Goal: Task Accomplishment & Management: Use online tool/utility

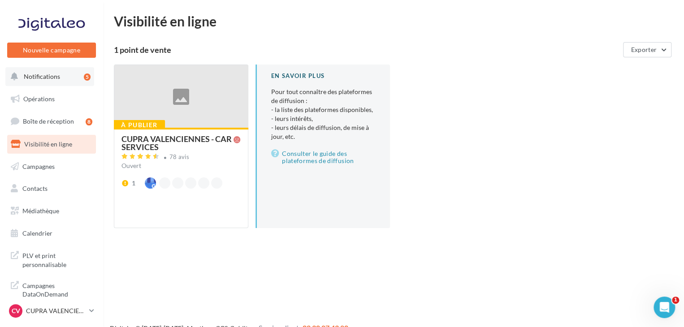
click at [70, 77] on button "Notifications 5" at bounding box center [49, 76] width 89 height 19
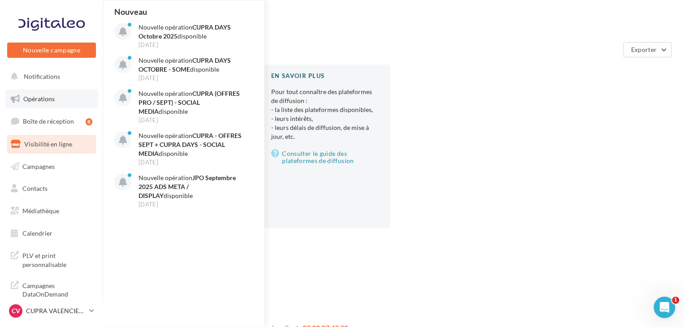
click at [54, 96] on link "Opérations" at bounding box center [51, 99] width 92 height 19
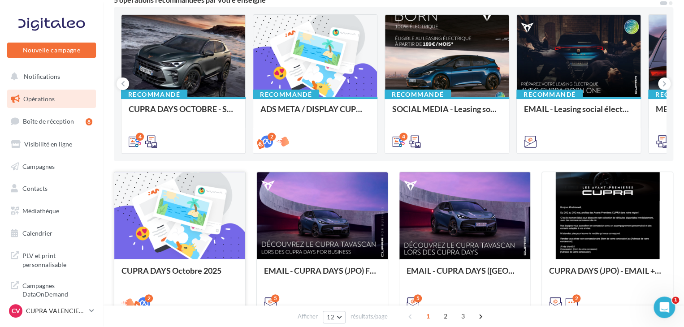
click at [187, 224] on div at bounding box center [179, 216] width 131 height 88
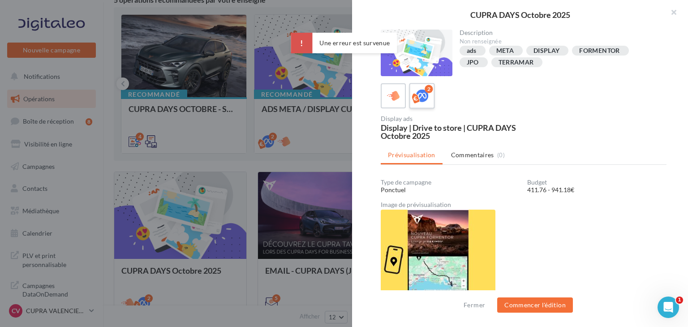
click at [418, 88] on div "2" at bounding box center [422, 96] width 17 height 17
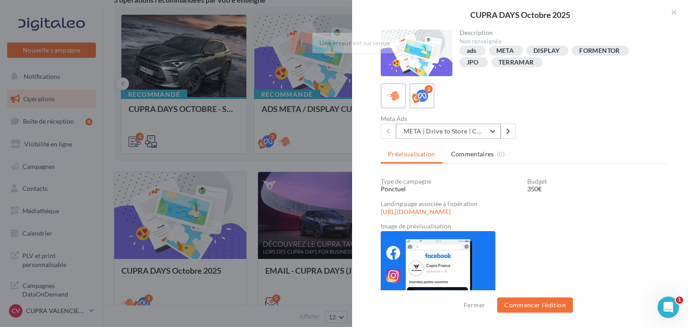
click at [454, 127] on button "META | Drive to Store | CUPRA DAYS Octobre 2025" at bounding box center [448, 131] width 105 height 15
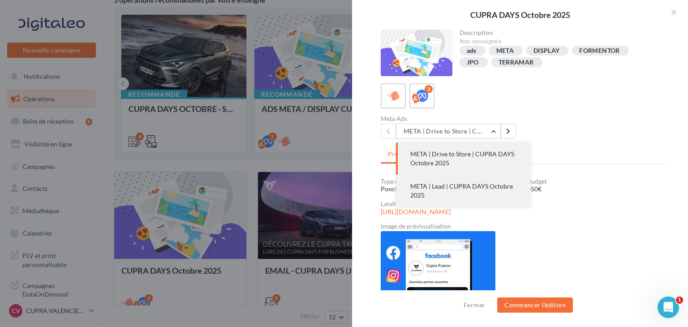
click at [462, 183] on span "META | Lead | CUPRA DAYS Octobre 2025" at bounding box center [461, 190] width 103 height 17
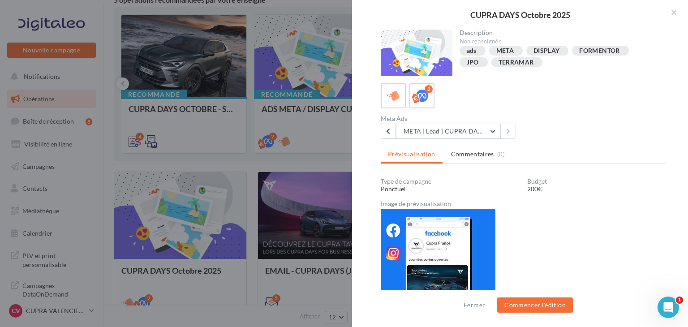
scroll to position [10, 0]
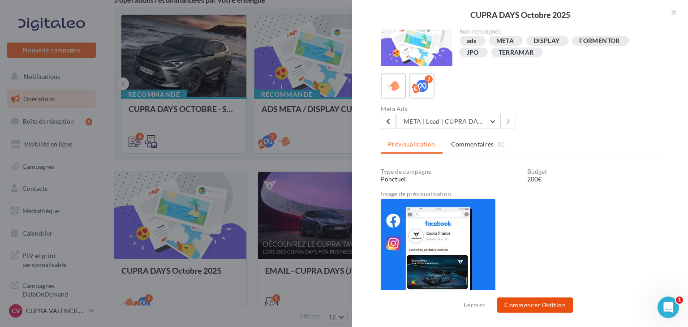
click at [549, 304] on button "Commencer l'édition" at bounding box center [535, 305] width 76 height 15
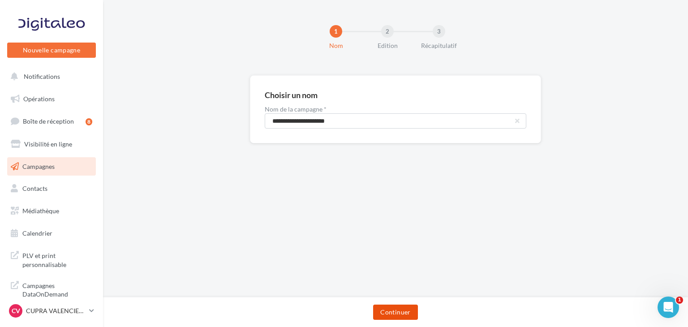
click at [401, 307] on button "Continuer" at bounding box center [395, 312] width 44 height 15
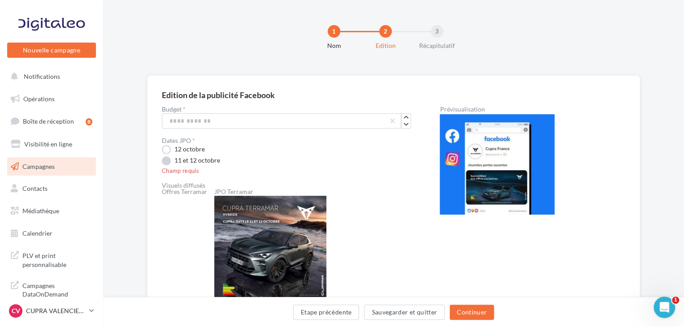
click at [167, 158] on label "11 et 12 octobre" at bounding box center [191, 160] width 58 height 9
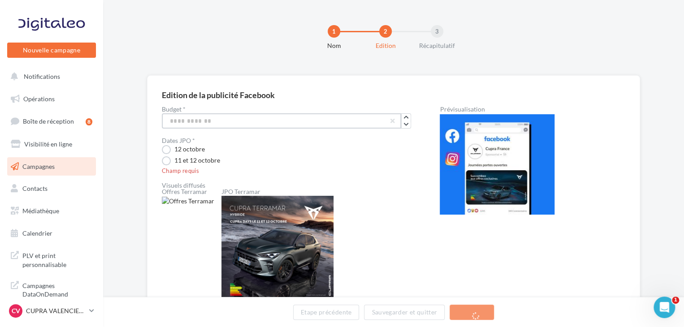
click at [175, 125] on input "***" at bounding box center [281, 120] width 239 height 15
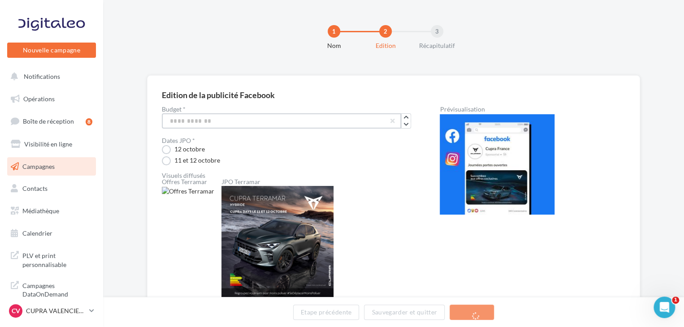
type input "***"
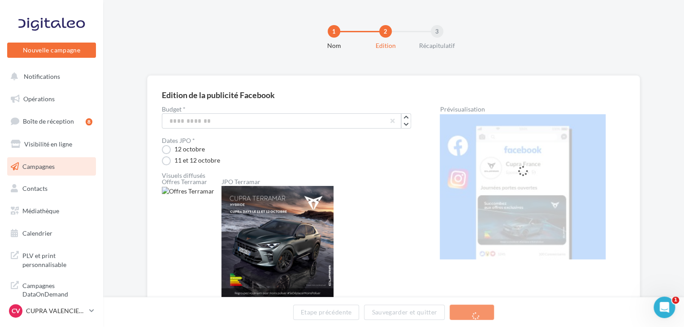
click at [301, 152] on div "12 octobre" at bounding box center [286, 149] width 249 height 9
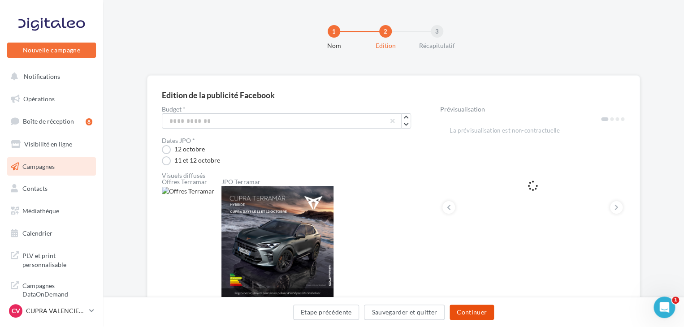
click at [475, 310] on button "Continuer" at bounding box center [471, 312] width 44 height 15
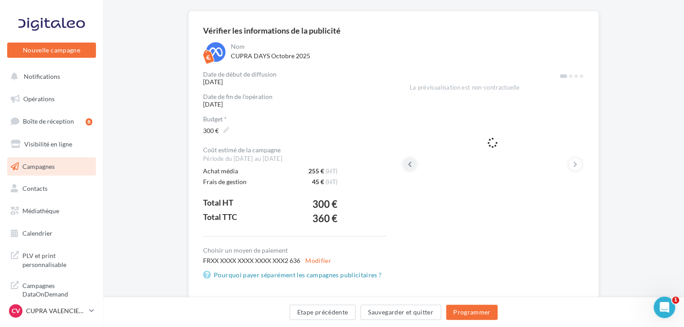
scroll to position [65, 0]
click at [461, 310] on button "Programmer" at bounding box center [472, 312] width 52 height 15
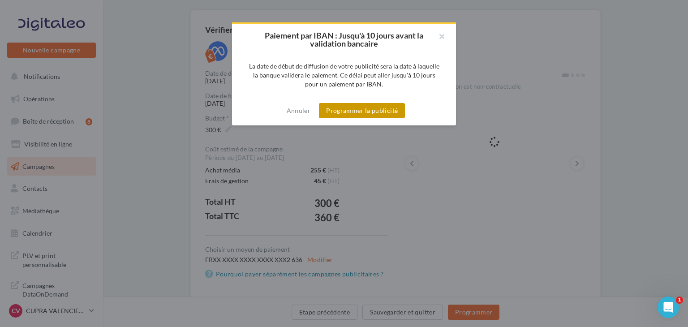
click at [374, 110] on button "Programmer la publicité" at bounding box center [362, 110] width 86 height 15
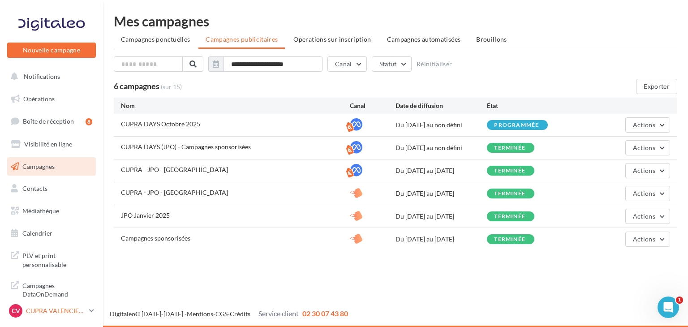
click at [61, 309] on p "CUPRA VALENCIENNES" at bounding box center [56, 310] width 60 height 9
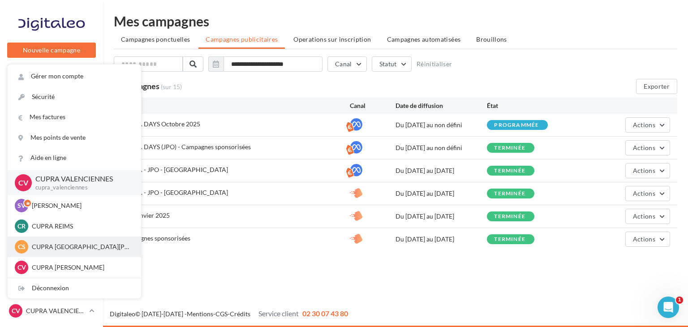
click at [65, 250] on p "CUPRA ST QUENTIN" at bounding box center [81, 246] width 99 height 9
